Goal: Information Seeking & Learning: Find specific page/section

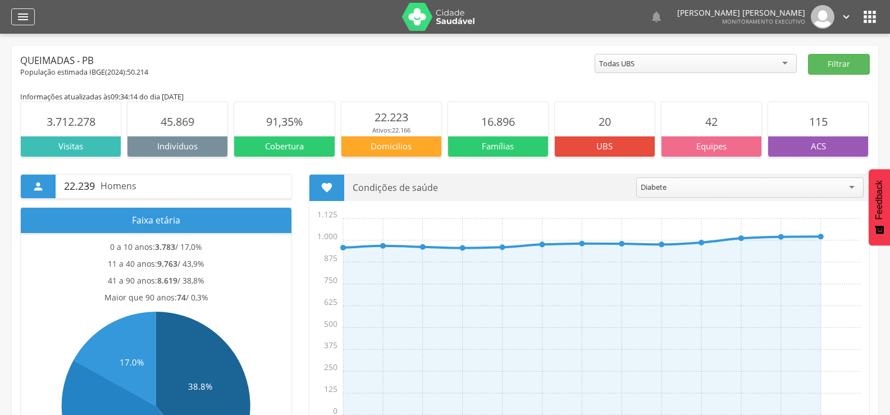
click at [29, 22] on icon "" at bounding box center [22, 16] width 13 height 13
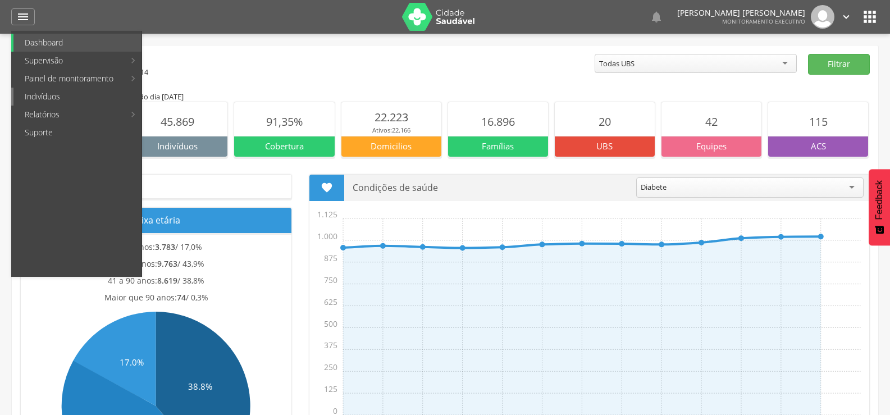
click at [52, 95] on link "Indivíduos" at bounding box center [77, 97] width 128 height 18
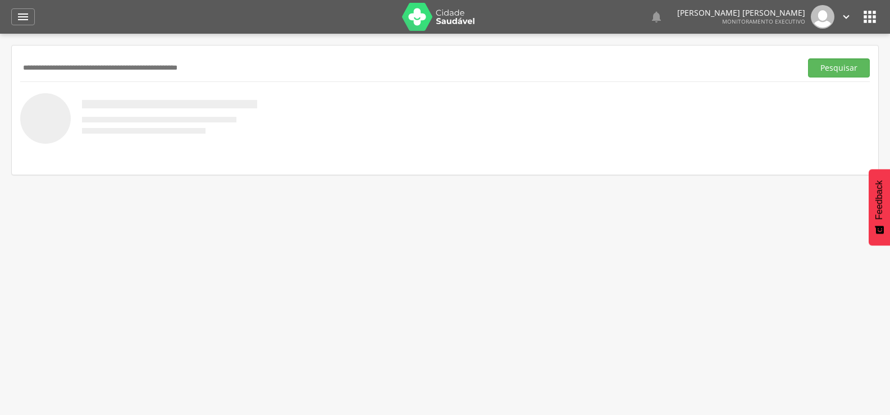
paste input "**********"
type input "**********"
click at [808, 58] on button "Pesquisar" at bounding box center [839, 67] width 62 height 19
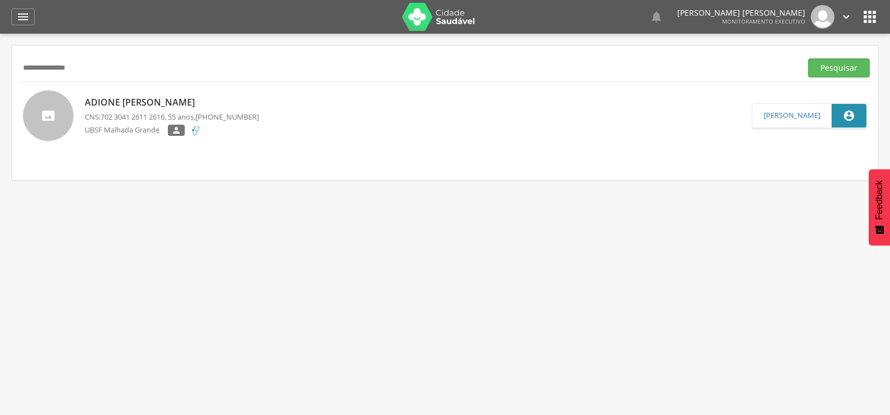
click at [174, 100] on p "Adione [PERSON_NAME]" at bounding box center [172, 102] width 174 height 13
type input "**********"
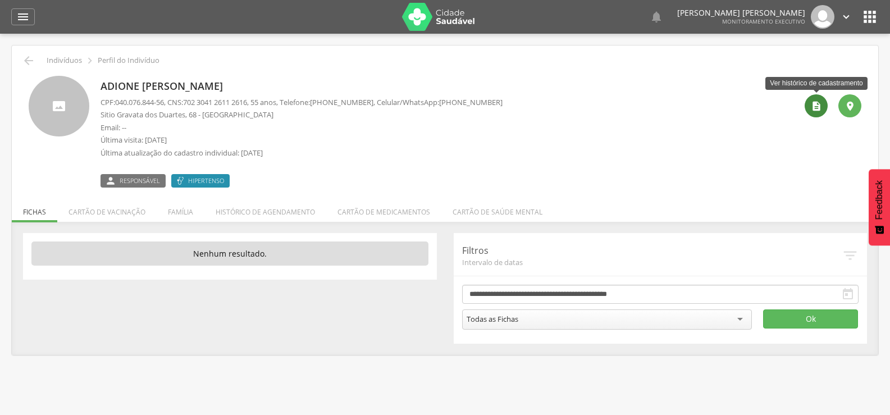
click at [824, 112] on div "" at bounding box center [816, 105] width 23 height 23
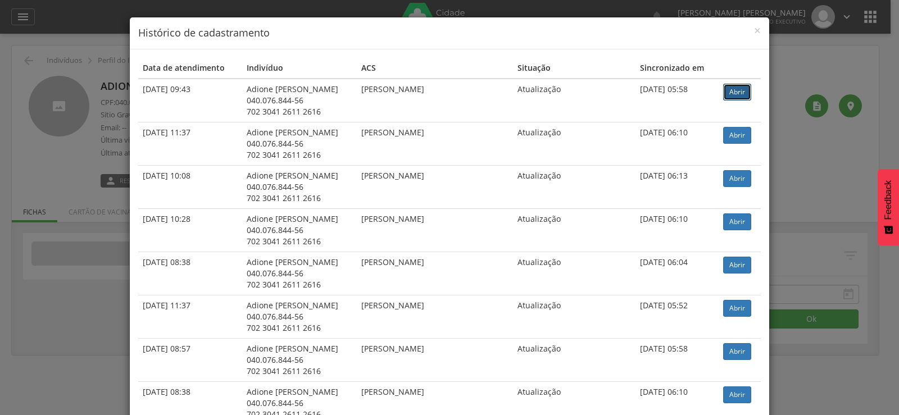
click at [727, 97] on link "Abrir" at bounding box center [737, 92] width 28 height 17
click at [754, 27] on span "×" at bounding box center [757, 30] width 7 height 16
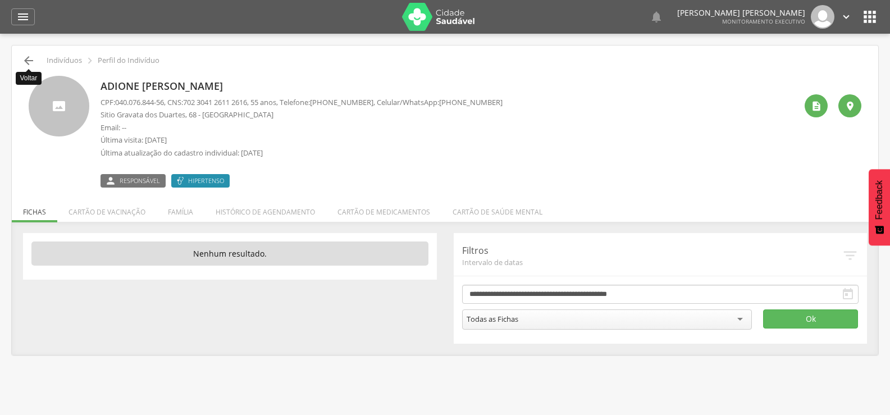
click at [25, 61] on icon "" at bounding box center [28, 60] width 13 height 13
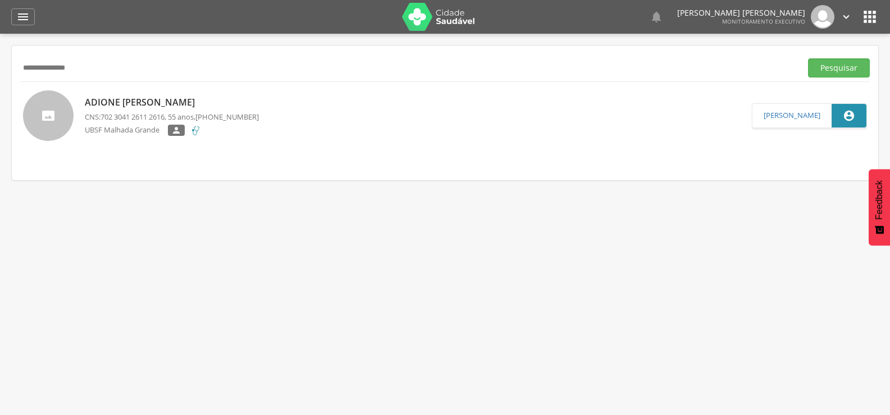
drag, startPoint x: 120, startPoint y: 73, endPoint x: 0, endPoint y: 76, distance: 120.3
click at [0, 76] on div " Supervisão  Distritos  Ubs Coordenador: - Queimadas / PB Intervalo de Tempo…" at bounding box center [445, 241] width 890 height 415
paste input "**********"
click at [808, 58] on button "Pesquisar" at bounding box center [839, 67] width 62 height 19
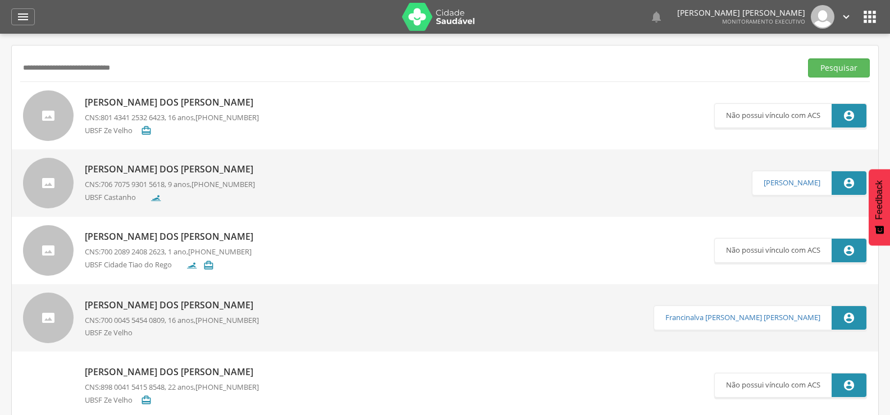
drag, startPoint x: 159, startPoint y: 69, endPoint x: 0, endPoint y: 58, distance: 159.3
click at [0, 68] on div " Supervisão  Distritos  Ubs Coordenador: - Queimadas / PB Intervalo de Tempo…" at bounding box center [445, 241] width 890 height 415
click at [808, 58] on button "Pesquisar" at bounding box center [839, 67] width 62 height 19
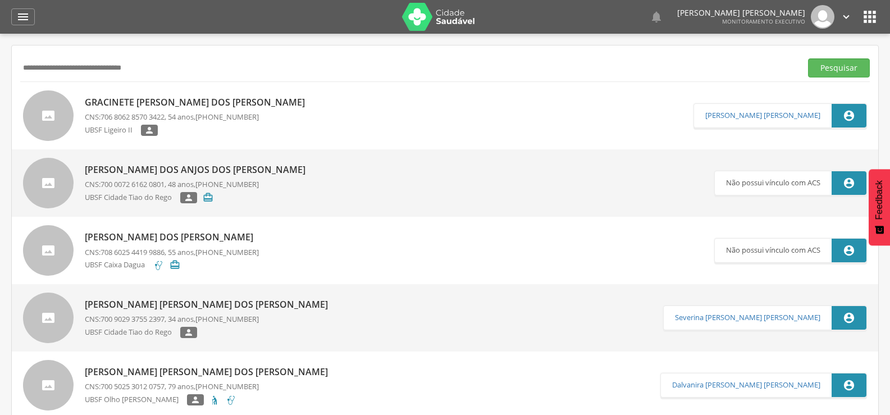
click at [119, 98] on p "Gracinete [PERSON_NAME] dos [PERSON_NAME]" at bounding box center [198, 102] width 226 height 13
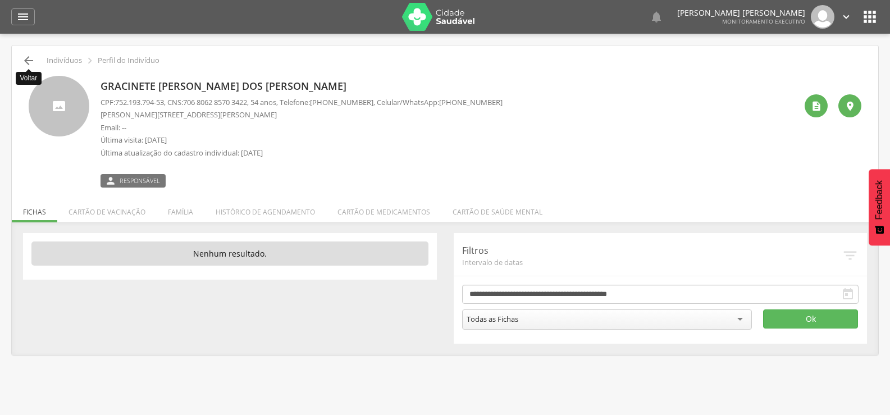
click at [28, 58] on icon "" at bounding box center [28, 60] width 13 height 13
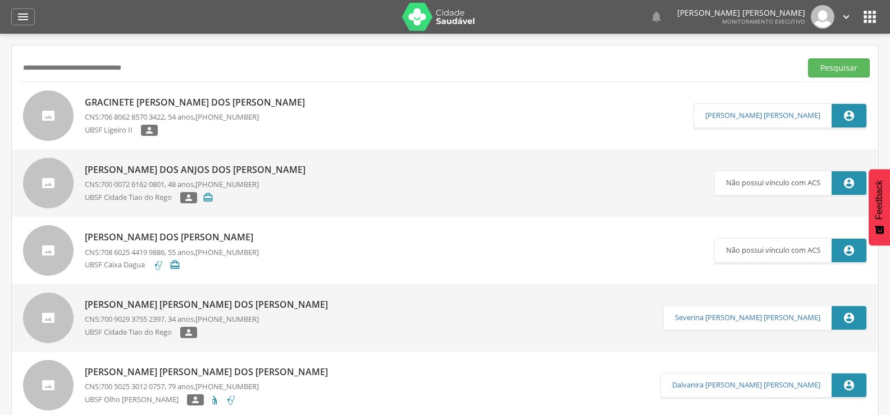
click at [66, 69] on input "**********" at bounding box center [408, 67] width 777 height 19
click at [808, 58] on button "Pesquisar" at bounding box center [839, 67] width 62 height 19
click at [219, 102] on p "[PERSON_NAME] [PERSON_NAME]" at bounding box center [172, 102] width 174 height 13
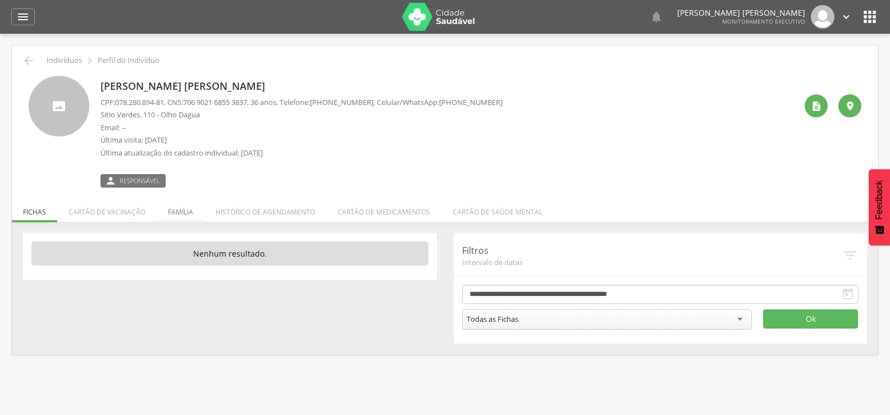
click at [183, 213] on li "Família" at bounding box center [181, 209] width 48 height 26
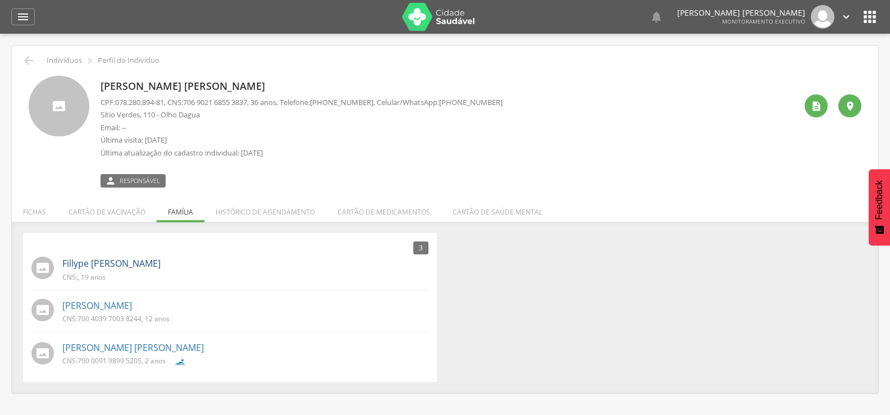
click at [161, 262] on link "Fillype [PERSON_NAME]" at bounding box center [111, 263] width 98 height 13
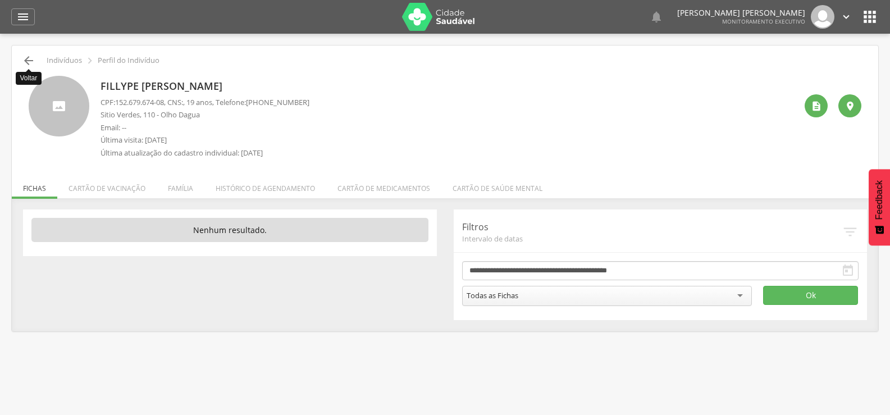
click at [34, 60] on icon "" at bounding box center [28, 60] width 13 height 13
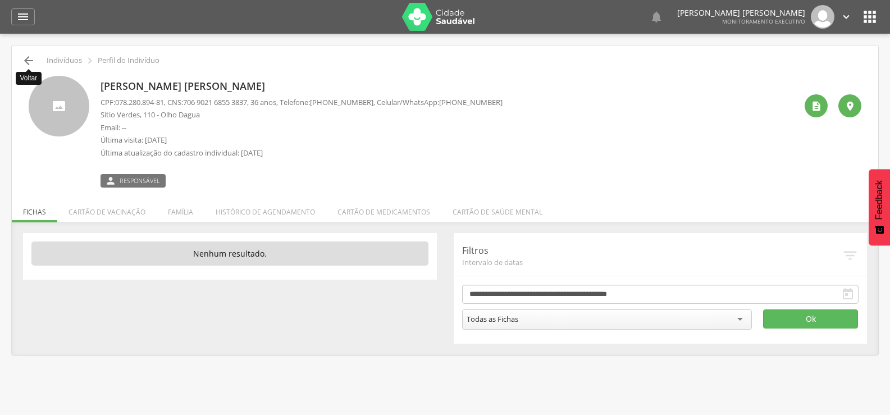
click at [22, 62] on icon "" at bounding box center [28, 60] width 13 height 13
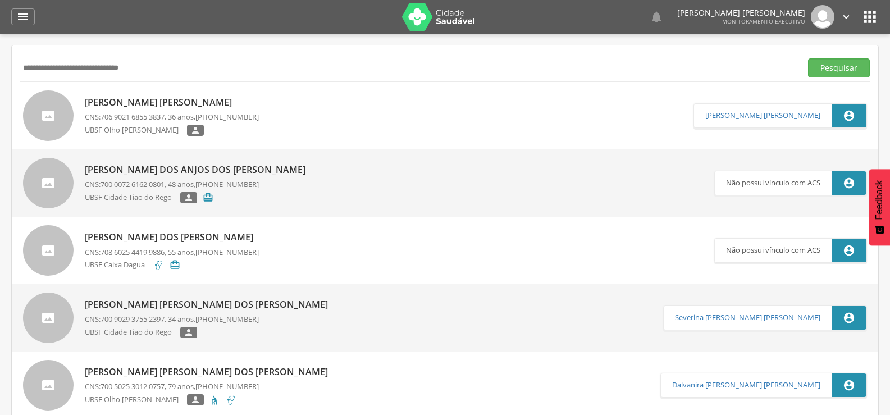
drag, startPoint x: 158, startPoint y: 66, endPoint x: 0, endPoint y: 66, distance: 158.4
click at [0, 66] on div " Supervisão  Distritos  Ubs Coordenador: - Queimadas / PB Intervalo de Tempo…" at bounding box center [445, 241] width 890 height 415
paste input "text"
click at [808, 58] on button "Pesquisar" at bounding box center [839, 67] width 62 height 19
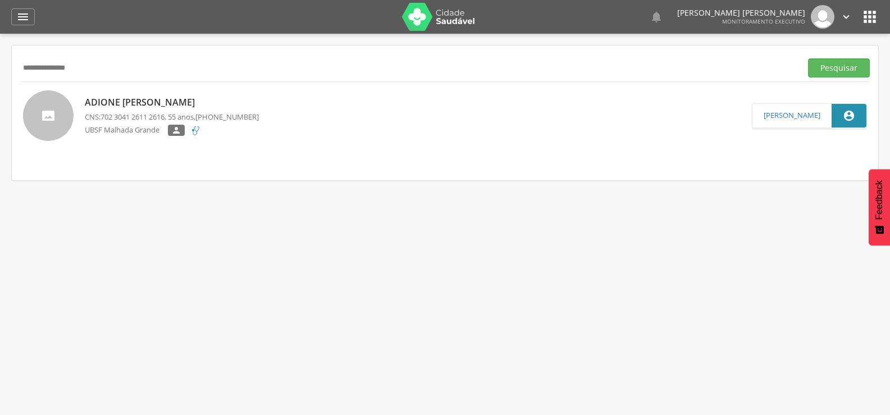
drag, startPoint x: 115, startPoint y: 68, endPoint x: 0, endPoint y: 59, distance: 115.5
click at [0, 69] on div " Supervisão  Distritos  Ubs Coordenador: - Queimadas / PB Intervalo de Tempo…" at bounding box center [445, 241] width 890 height 415
click at [125, 101] on p "Adione [PERSON_NAME]" at bounding box center [172, 102] width 174 height 13
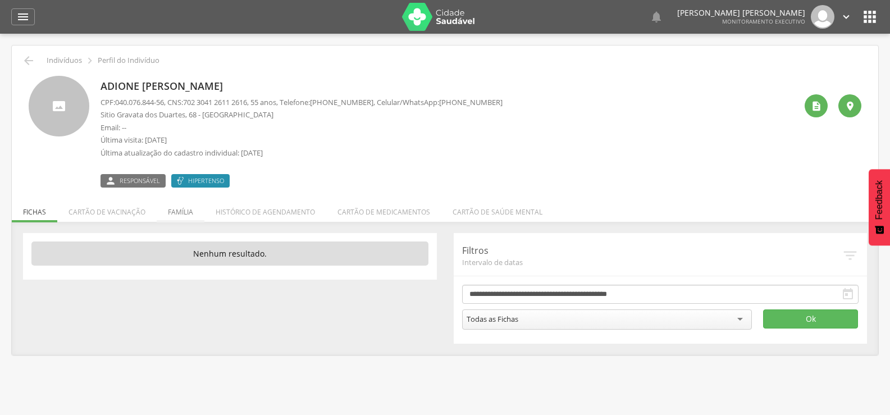
click at [189, 211] on li "Família" at bounding box center [181, 209] width 48 height 26
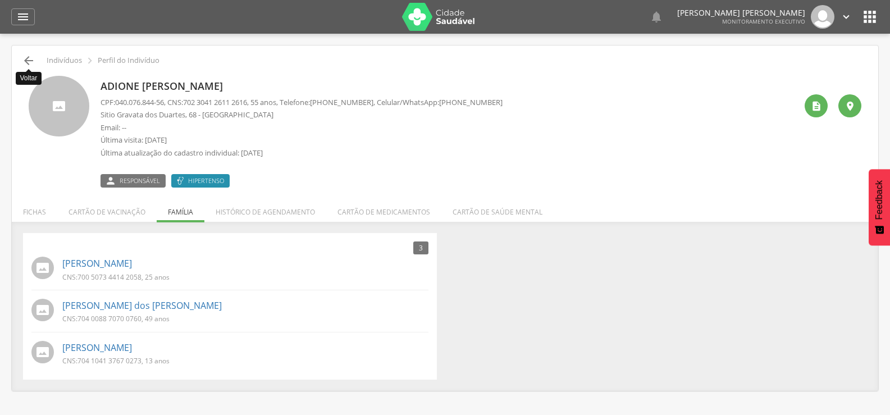
click at [33, 61] on icon "" at bounding box center [28, 60] width 13 height 13
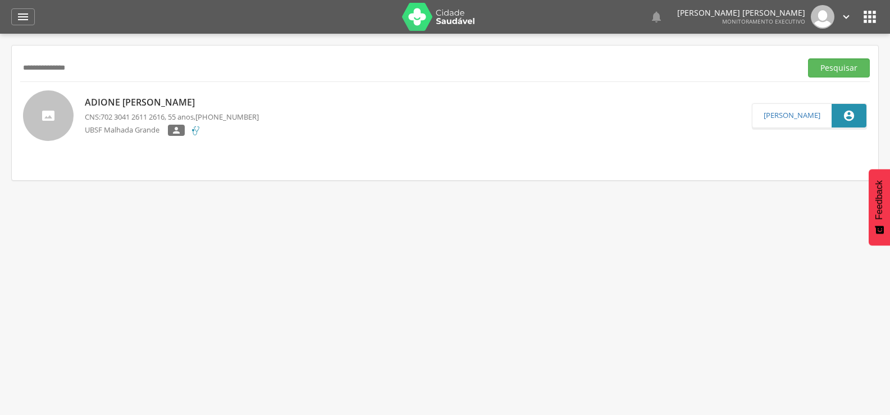
paste input "**********"
type input "**********"
click at [808, 58] on button "Pesquisar" at bounding box center [839, 67] width 62 height 19
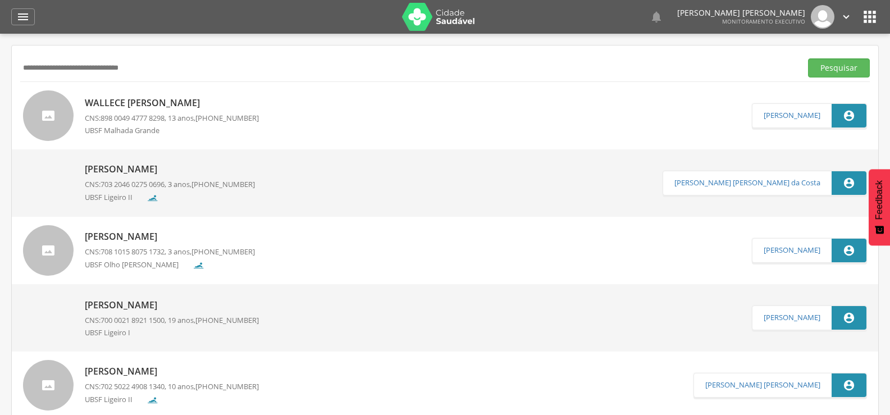
click at [163, 101] on p "Wallece [PERSON_NAME]" at bounding box center [172, 103] width 174 height 13
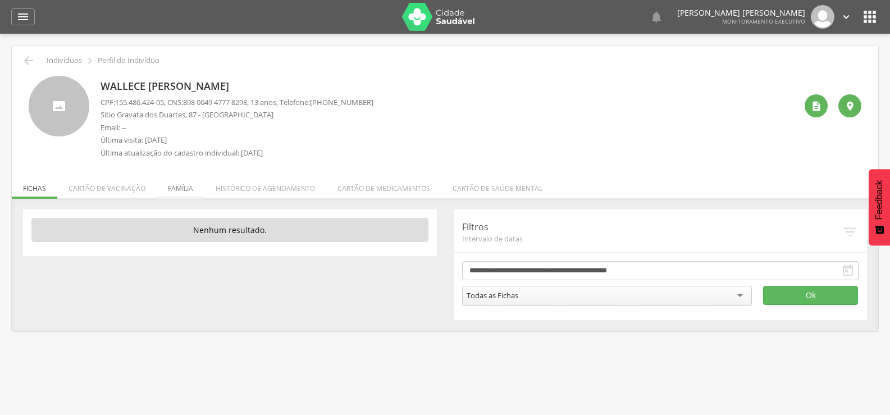
click at [182, 183] on li "Família" at bounding box center [181, 185] width 48 height 26
